Goal: Browse casually

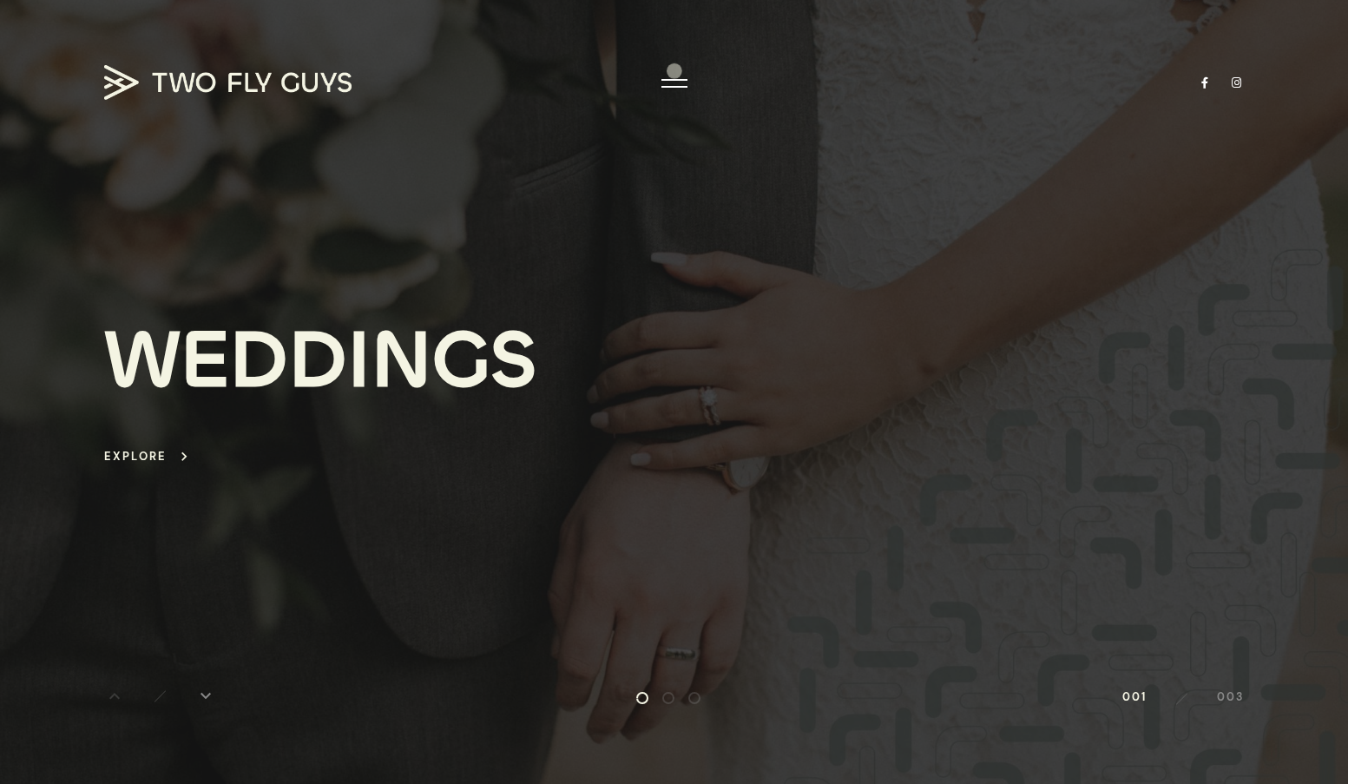
click at [675, 70] on div at bounding box center [674, 392] width 1348 height 784
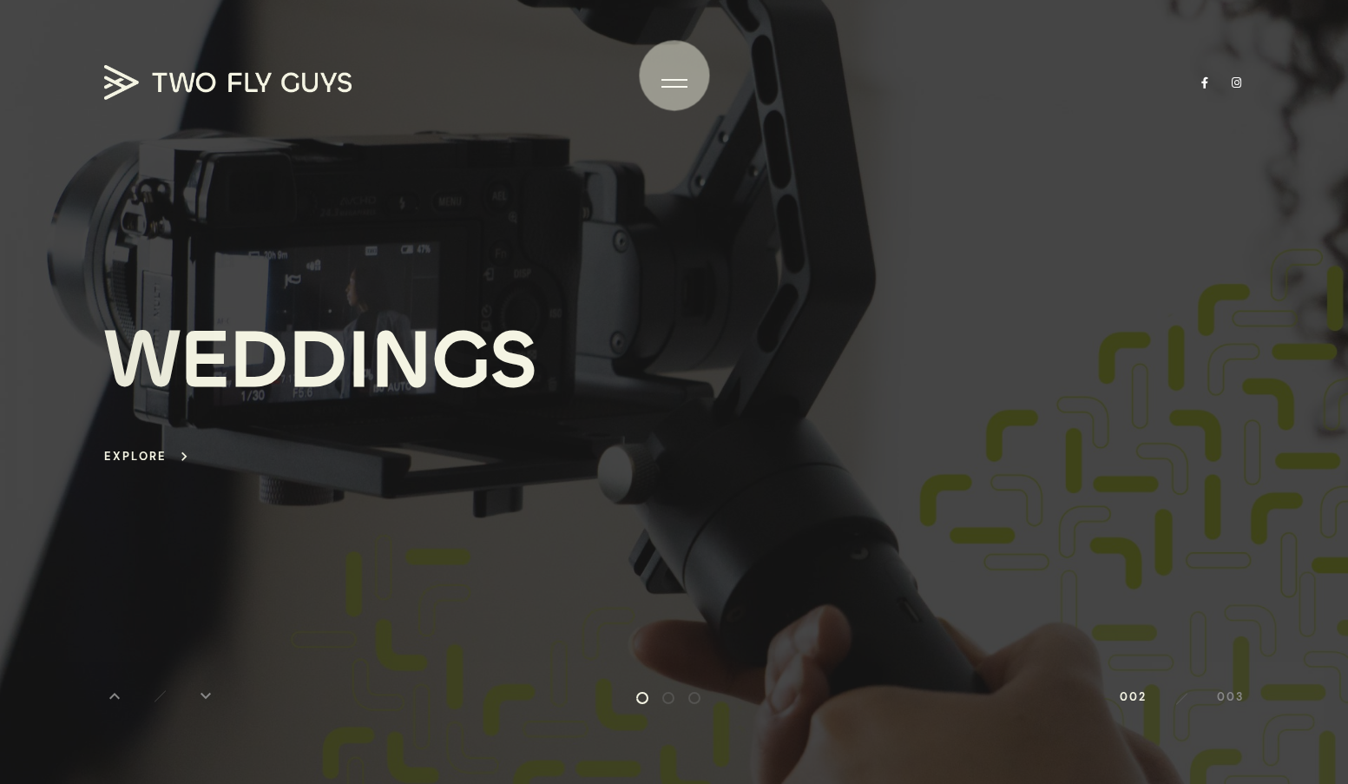
click at [675, 76] on div at bounding box center [675, 83] width 26 height 17
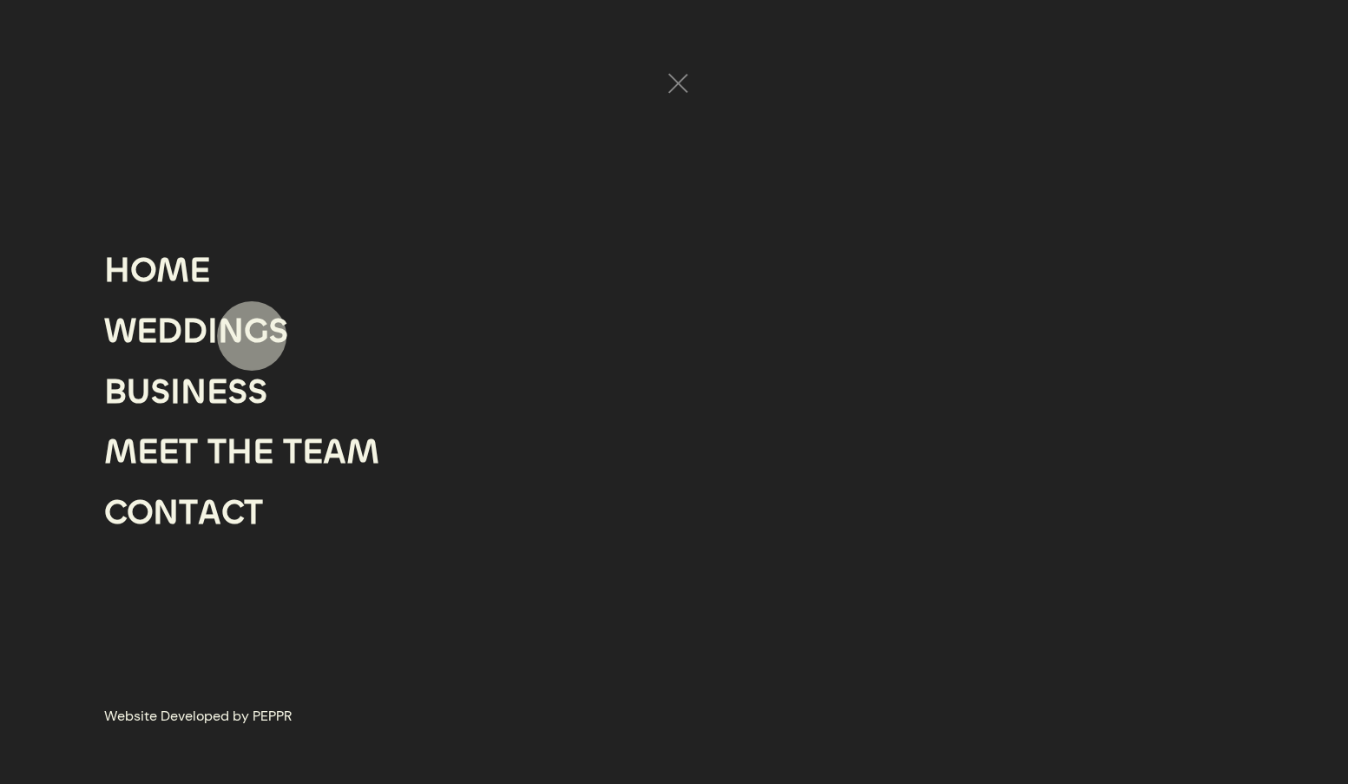
click at [252, 336] on div "G" at bounding box center [256, 331] width 24 height 61
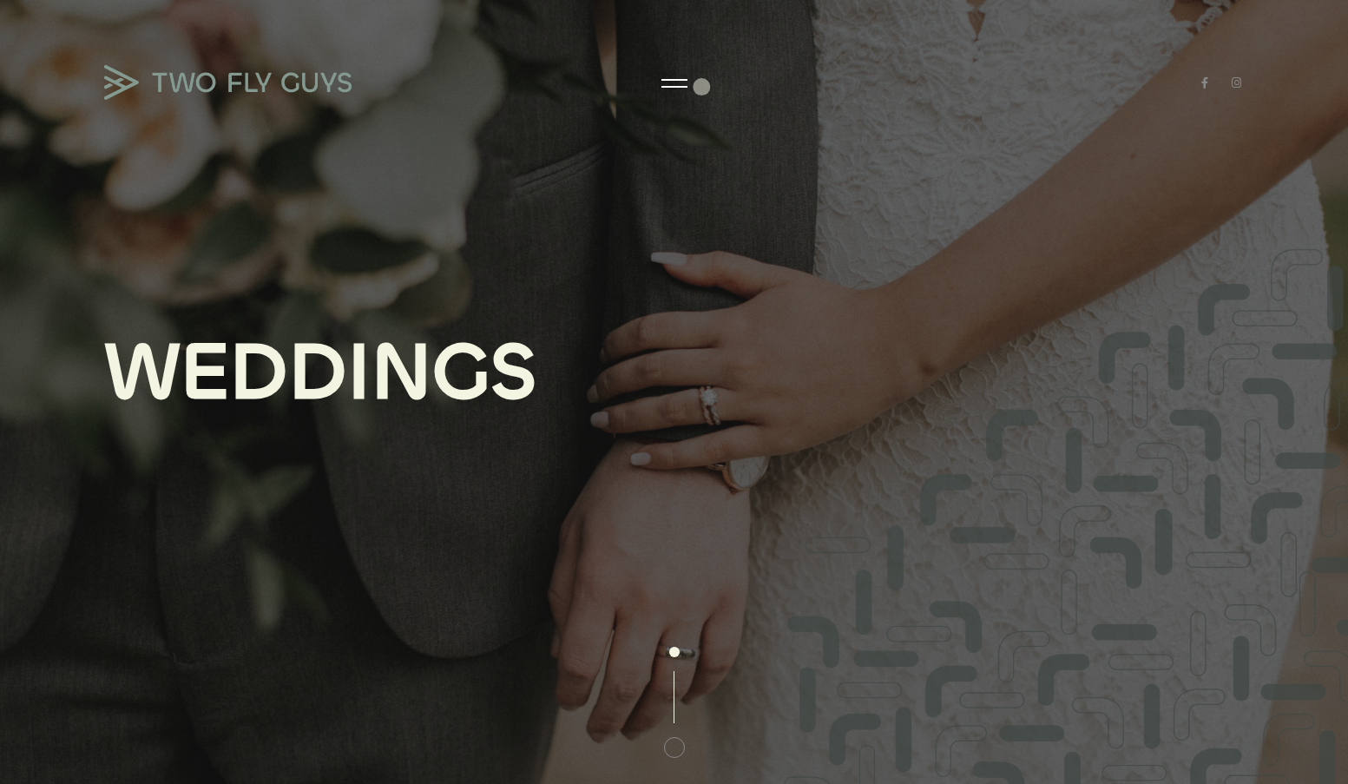
click at [665, 81] on div at bounding box center [675, 80] width 26 height 2
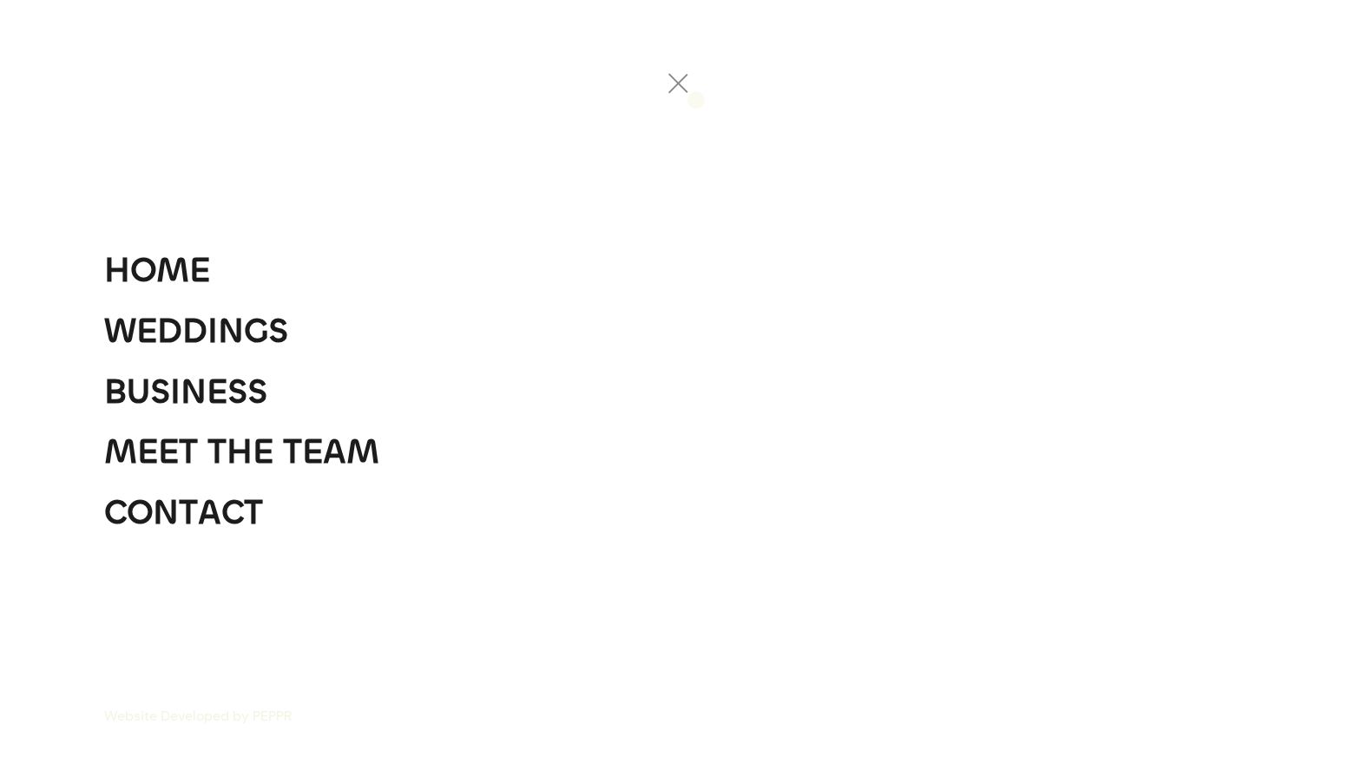
click at [699, 76] on div at bounding box center [674, 392] width 1348 height 784
click at [663, 87] on div at bounding box center [675, 83] width 26 height 17
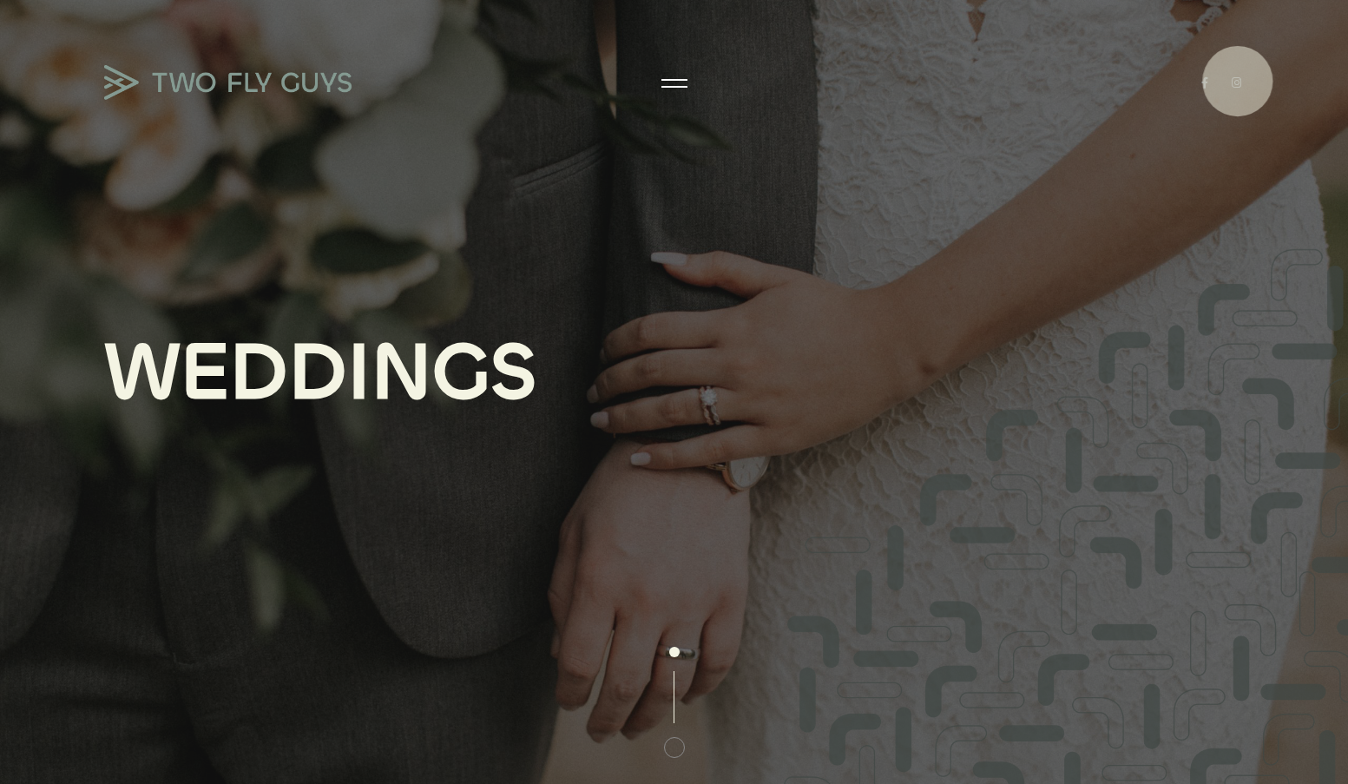
click at [1238, 80] on link at bounding box center [1236, 82] width 15 height 11
